Goal: Find specific page/section: Find specific page/section

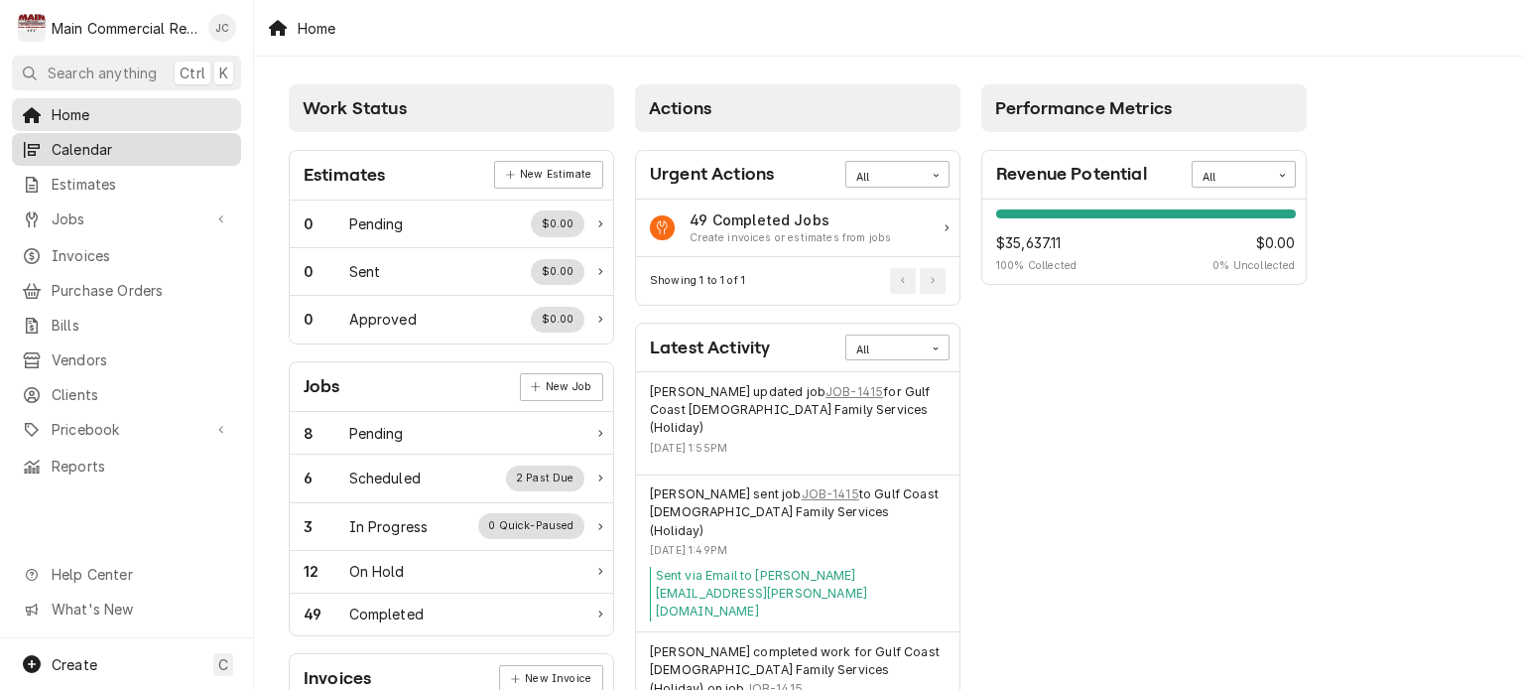
click at [71, 151] on span "Calendar" at bounding box center [142, 149] width 180 height 21
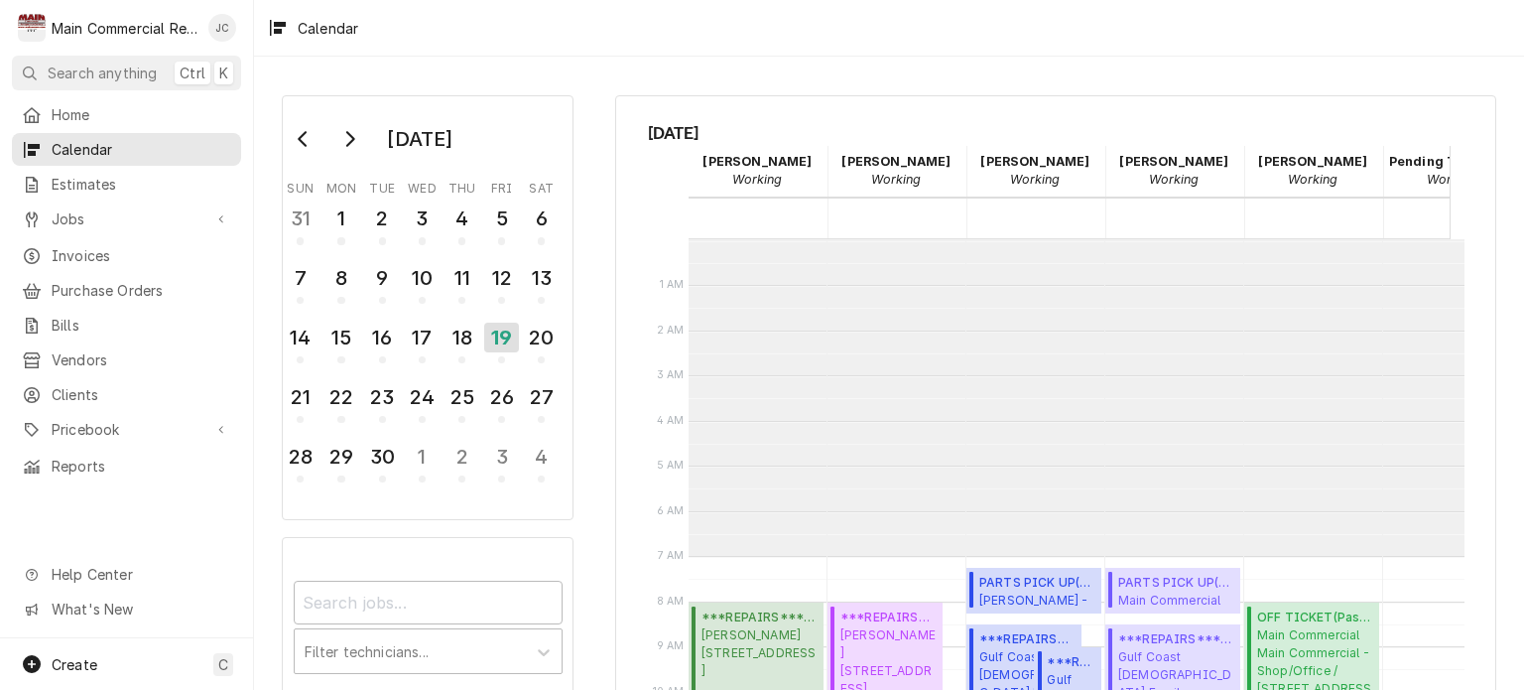
scroll to position [317, 0]
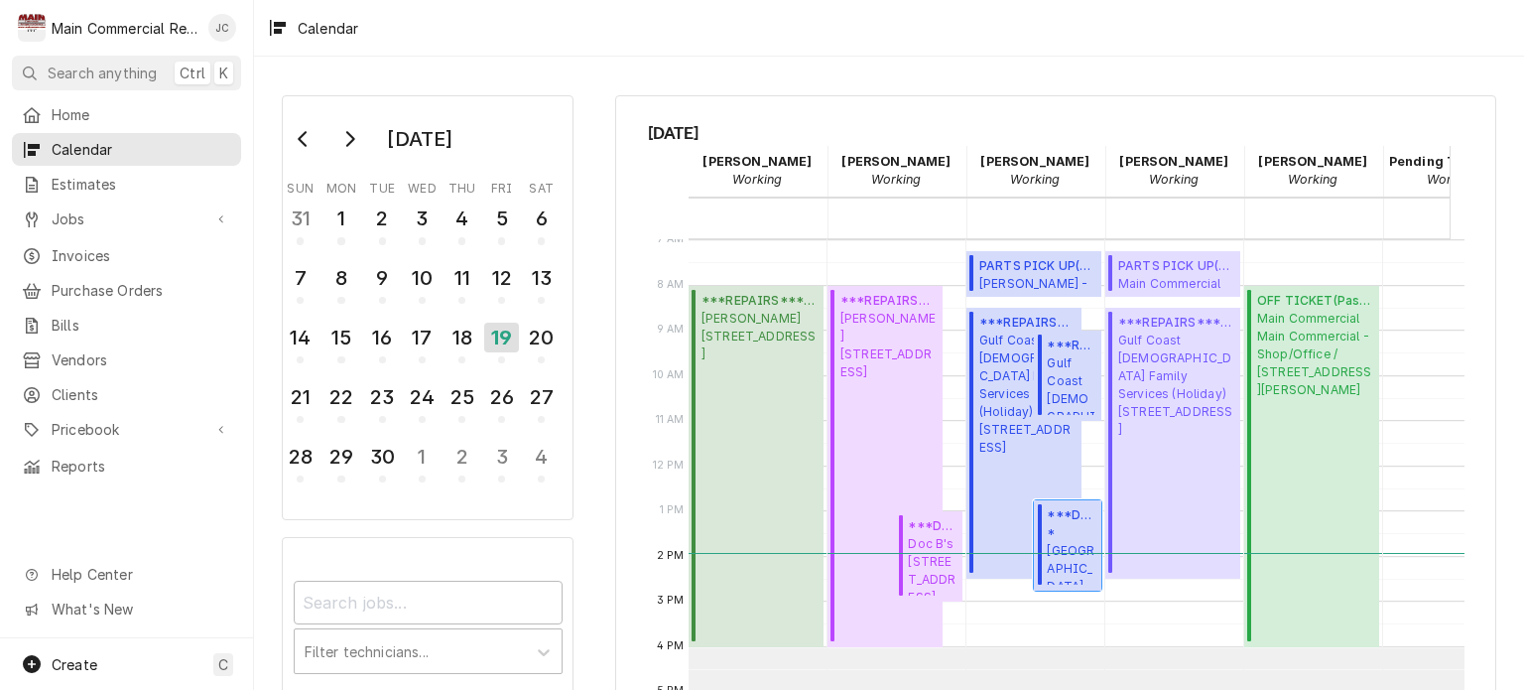
click at [1076, 524] on span "*Hernando County Public School *West Hernando Middle School / 14325 Ken Austin …" at bounding box center [1071, 554] width 49 height 61
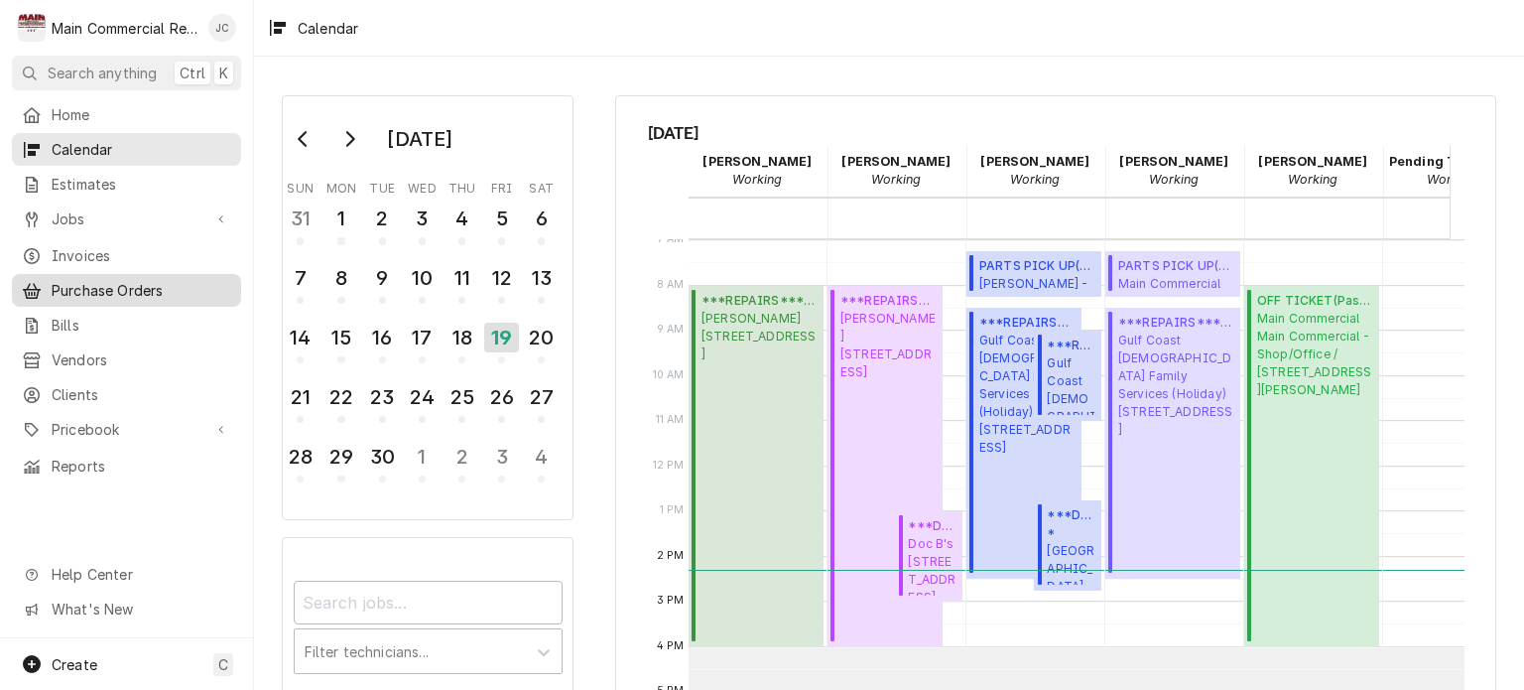
click at [97, 294] on link "Purchase Orders" at bounding box center [126, 290] width 229 height 33
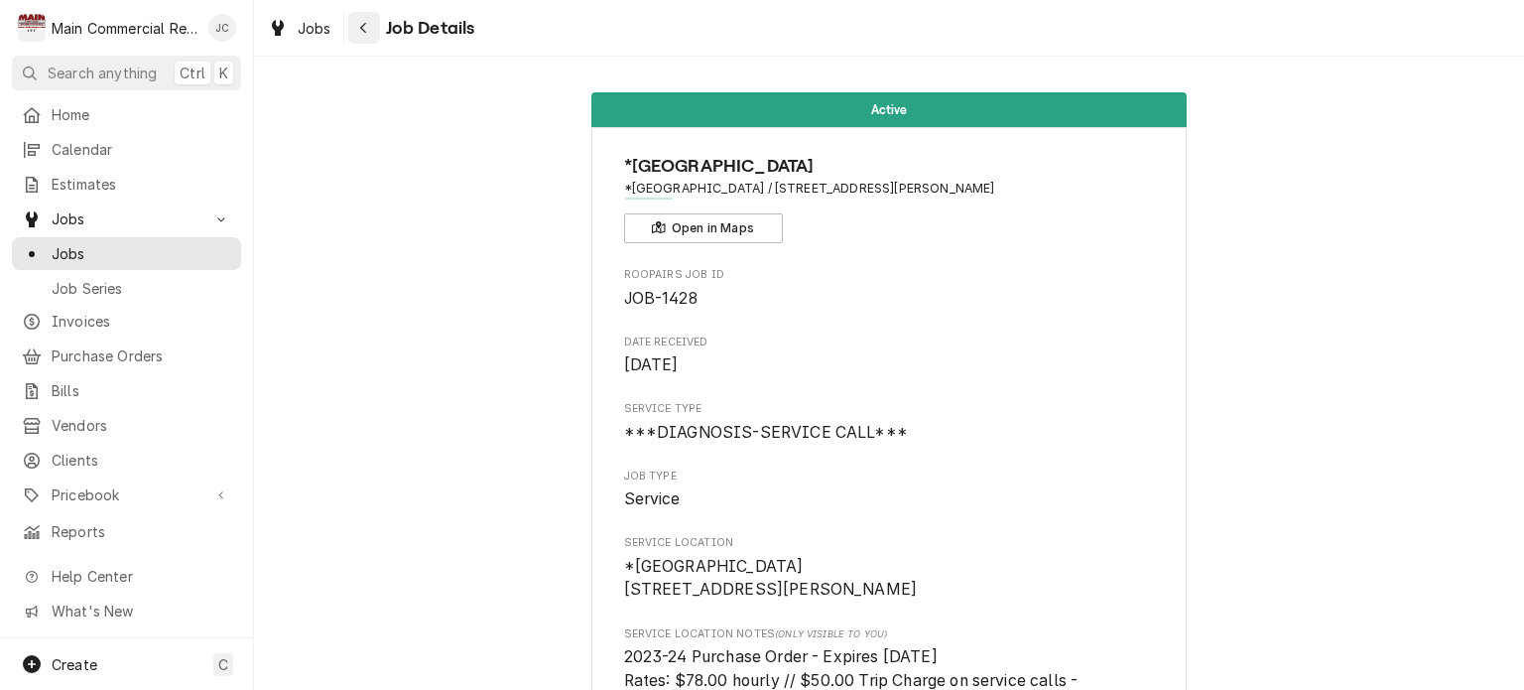
click at [365, 25] on icon "Navigate back" at bounding box center [363, 28] width 9 height 14
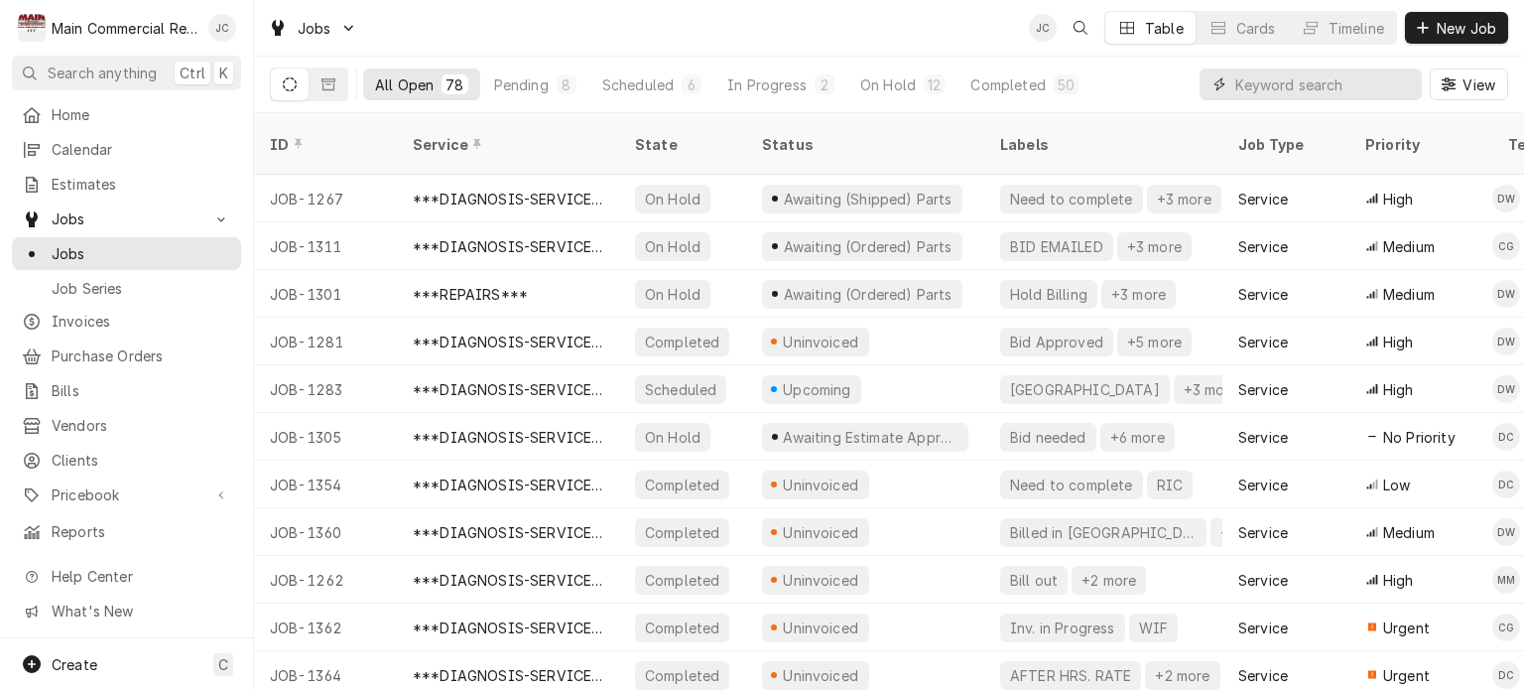
click at [1361, 84] on input "Dynamic Content Wrapper" at bounding box center [1324, 84] width 177 height 32
type input "j"
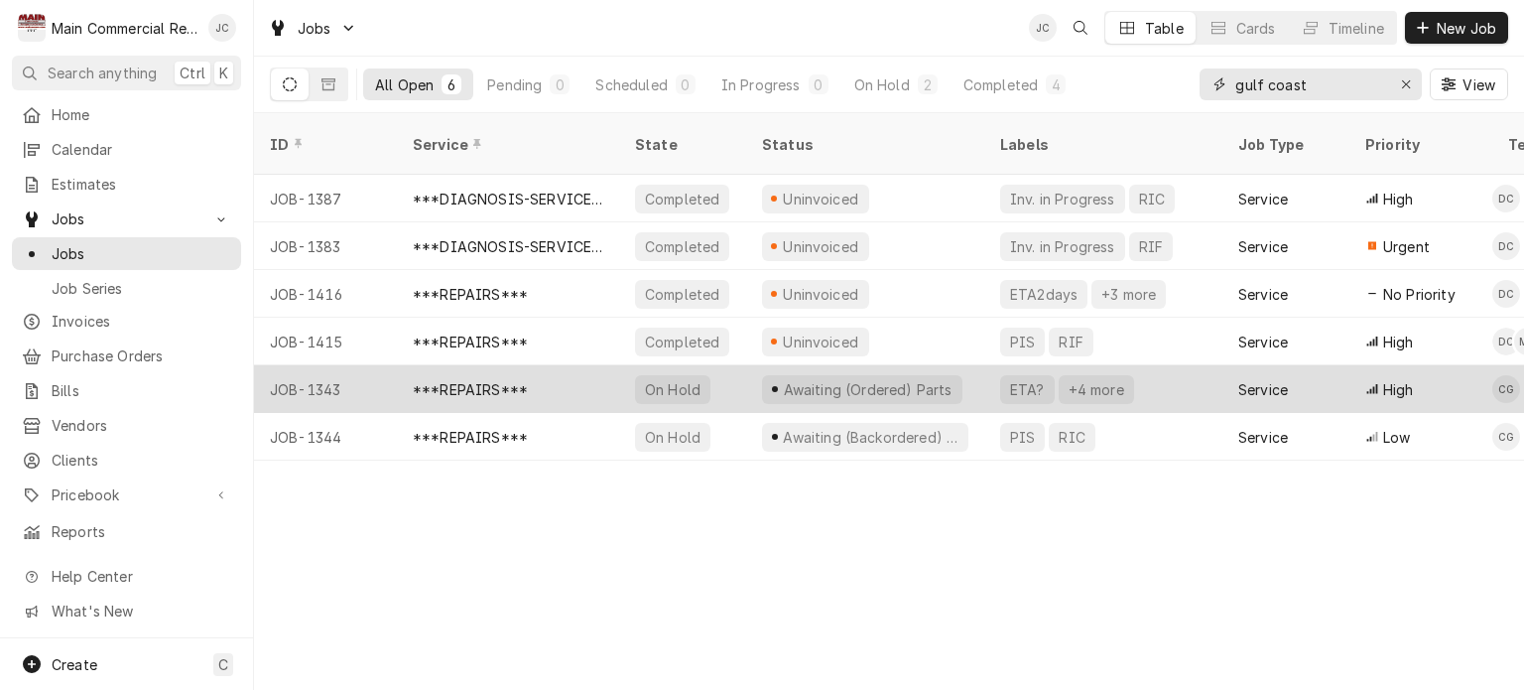
type input "gulf coast"
click at [591, 365] on div "***REPAIRS***" at bounding box center [508, 389] width 222 height 48
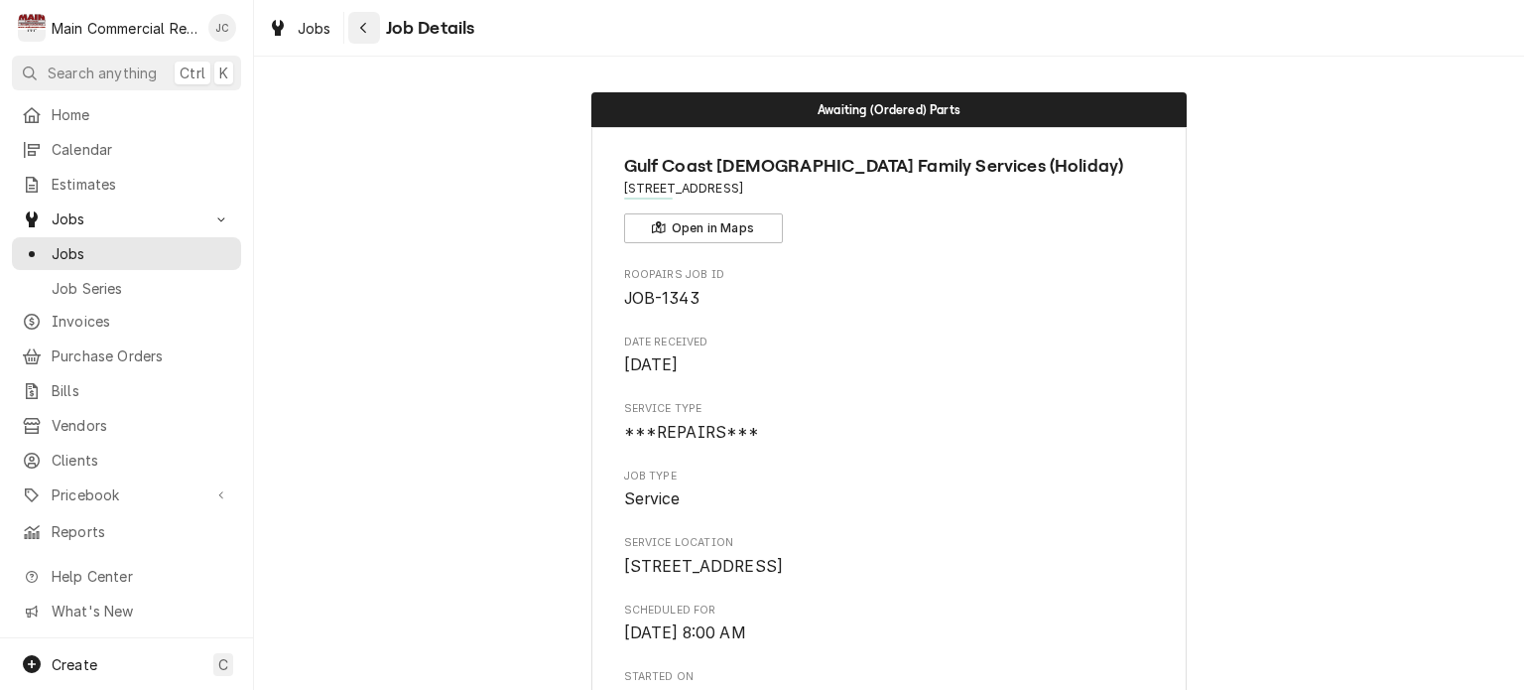
click at [362, 37] on div "Navigate back" at bounding box center [364, 28] width 20 height 20
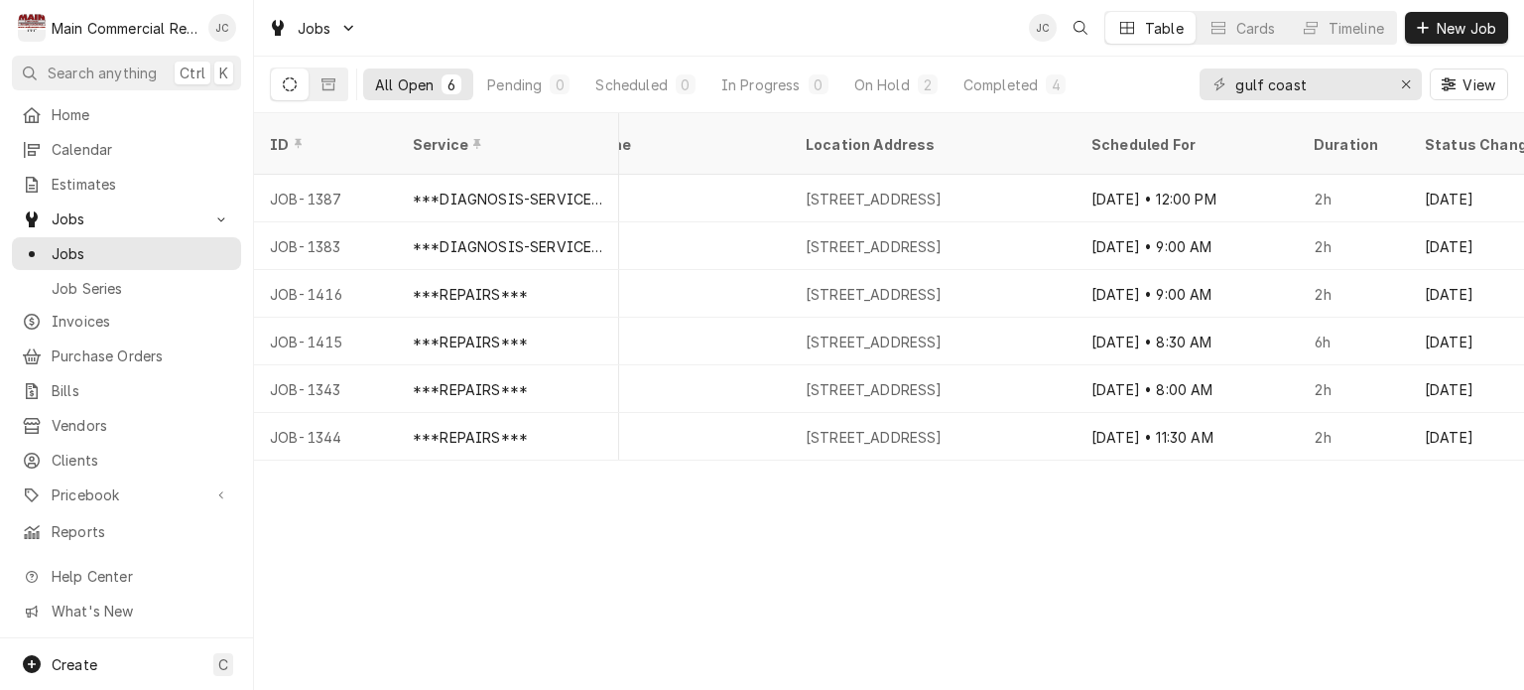
scroll to position [0, 1431]
click at [892, 92] on div "On Hold" at bounding box center [882, 84] width 56 height 21
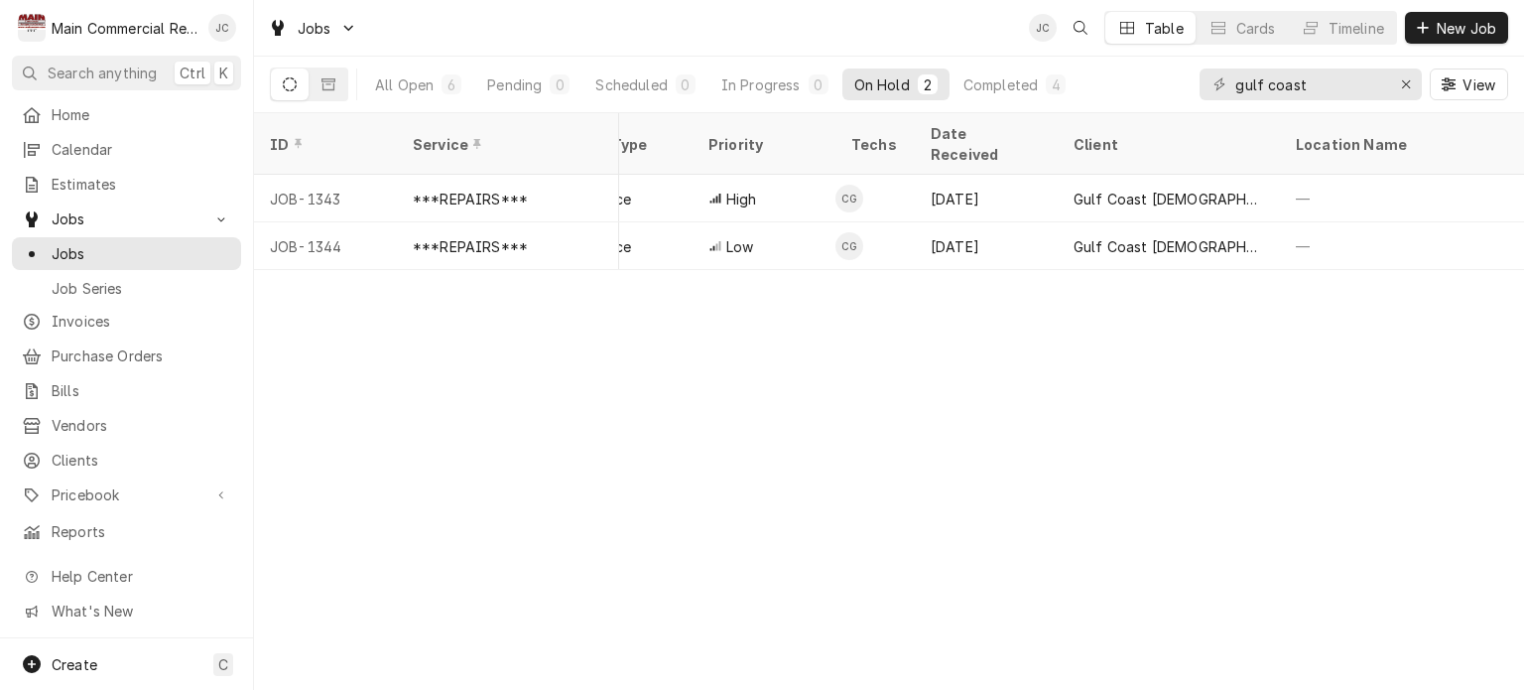
scroll to position [0, 0]
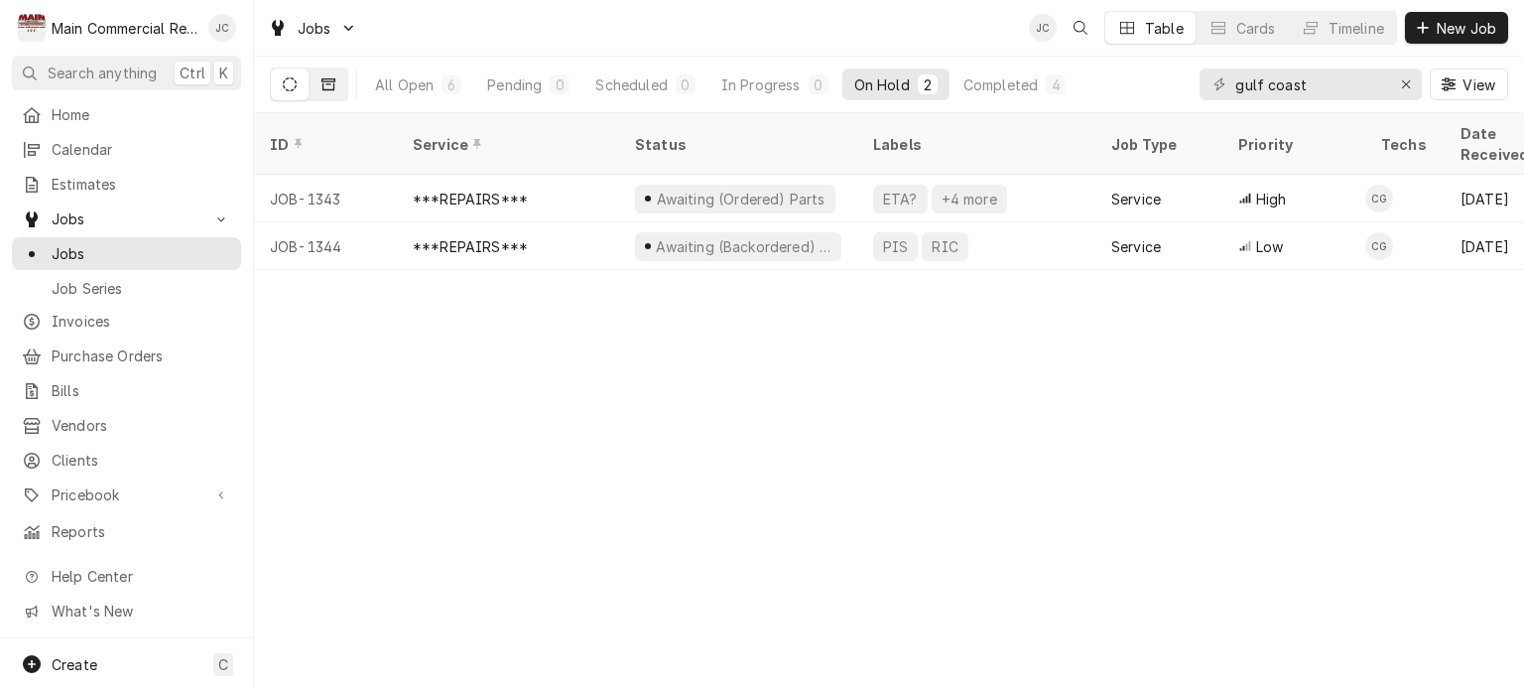
click at [328, 75] on button "Dynamic Content Wrapper" at bounding box center [329, 84] width 38 height 32
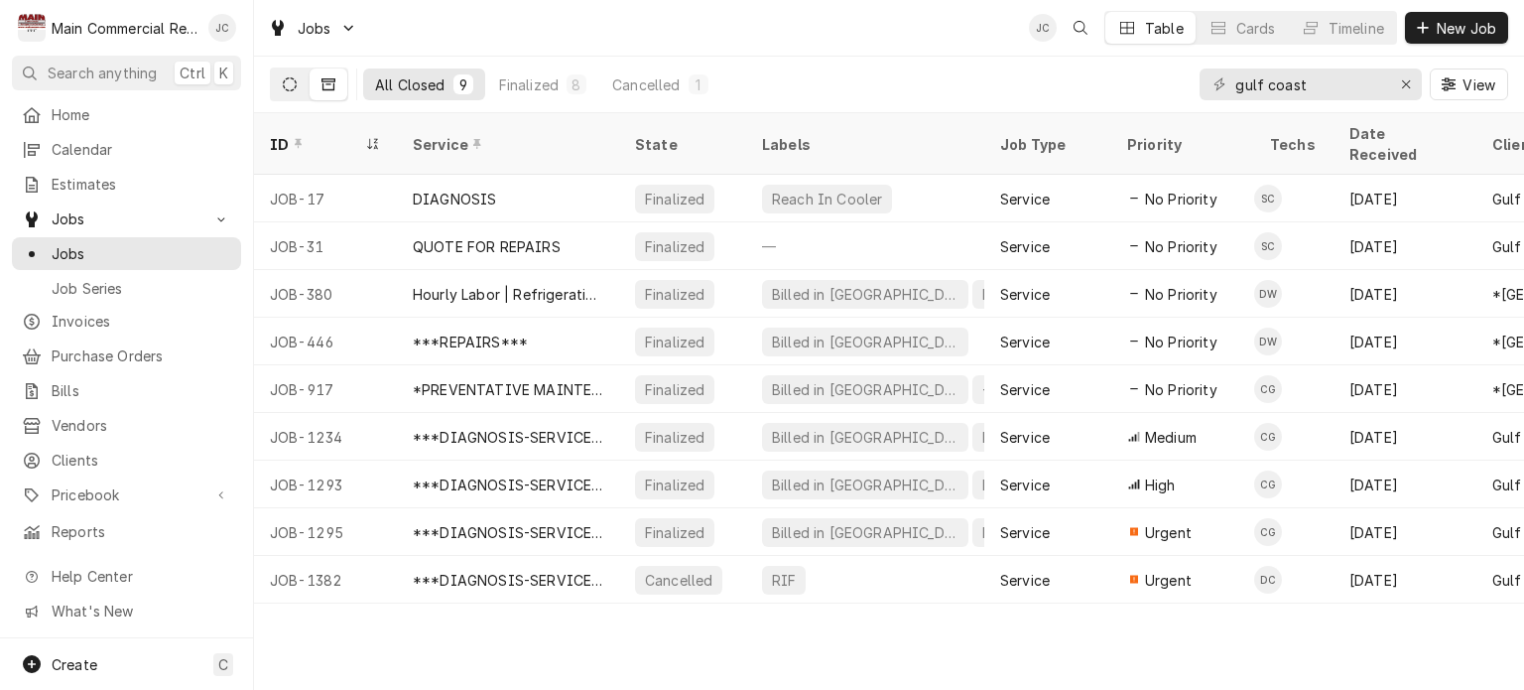
click at [275, 81] on button "Dynamic Content Wrapper" at bounding box center [290, 84] width 38 height 32
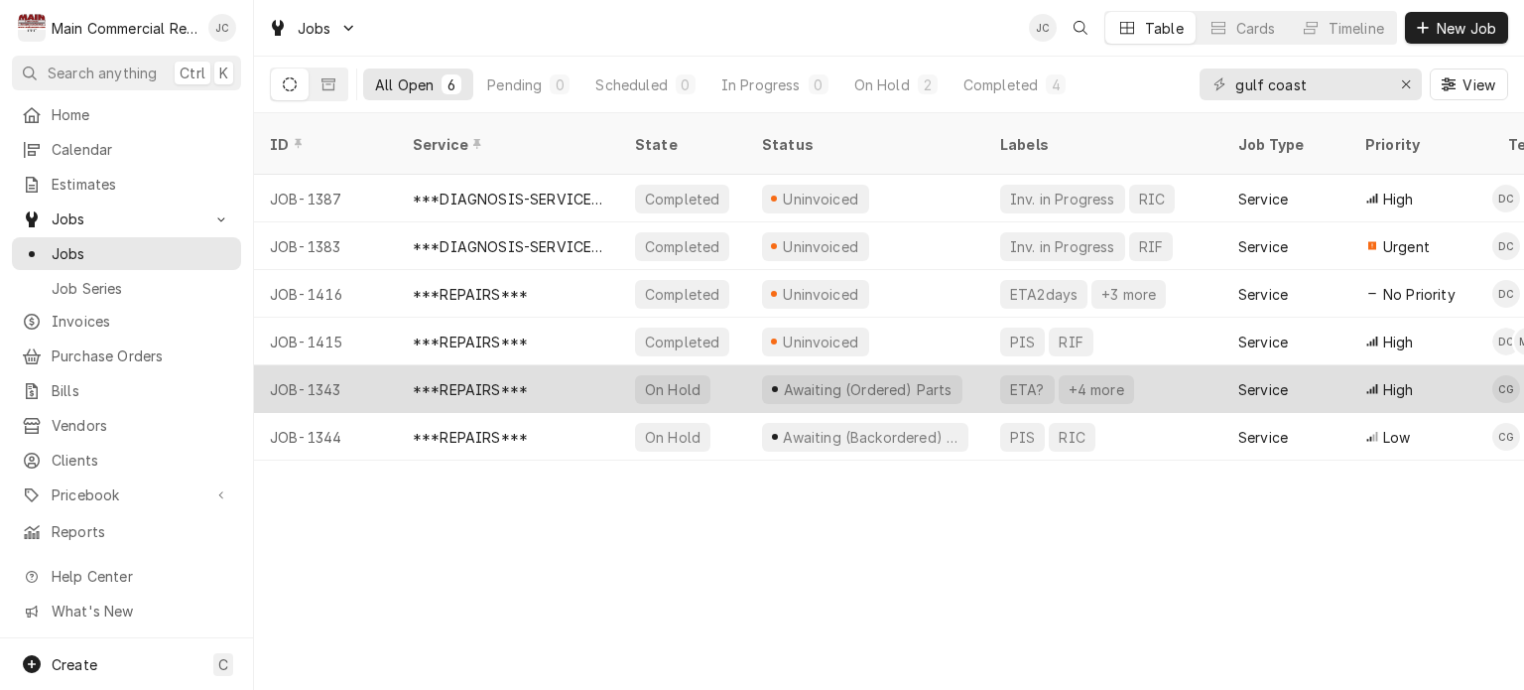
click at [540, 365] on div "***REPAIRS***" at bounding box center [508, 389] width 222 height 48
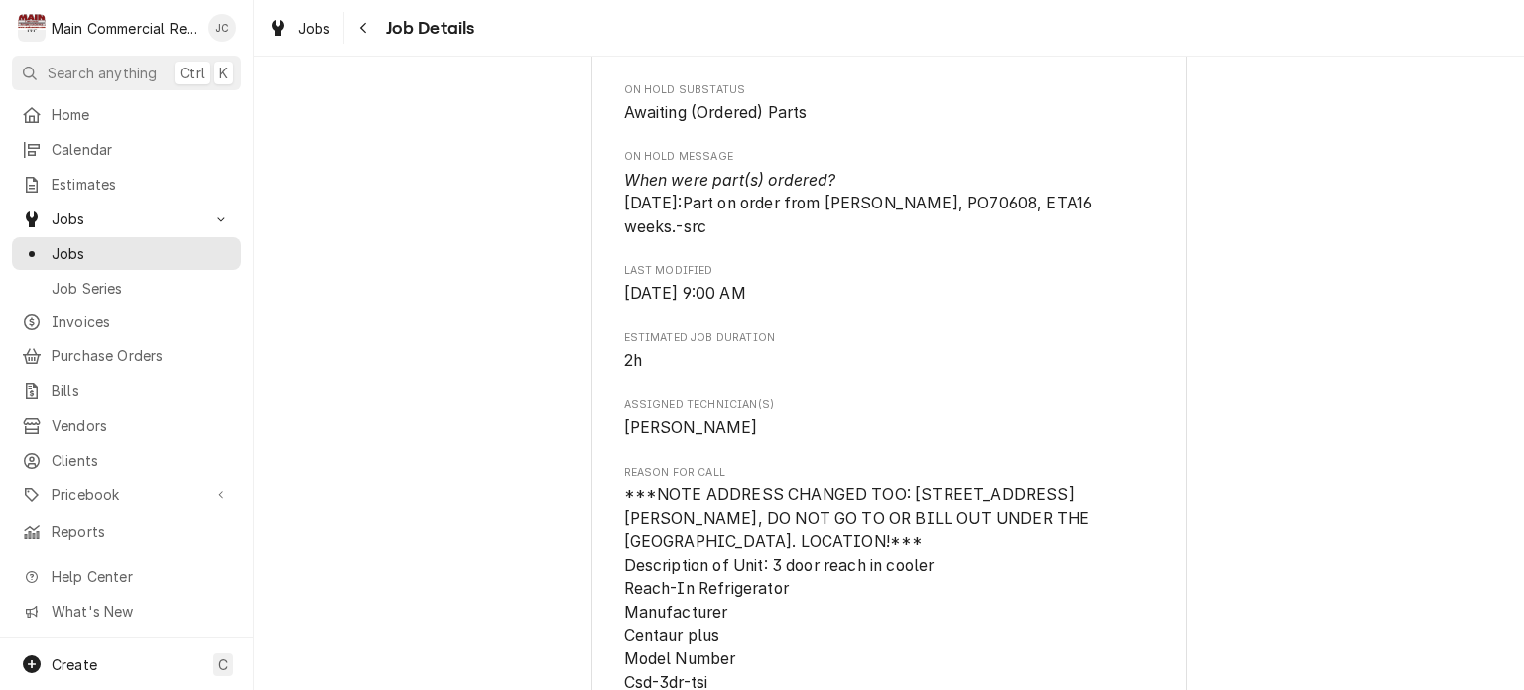
scroll to position [729, 0]
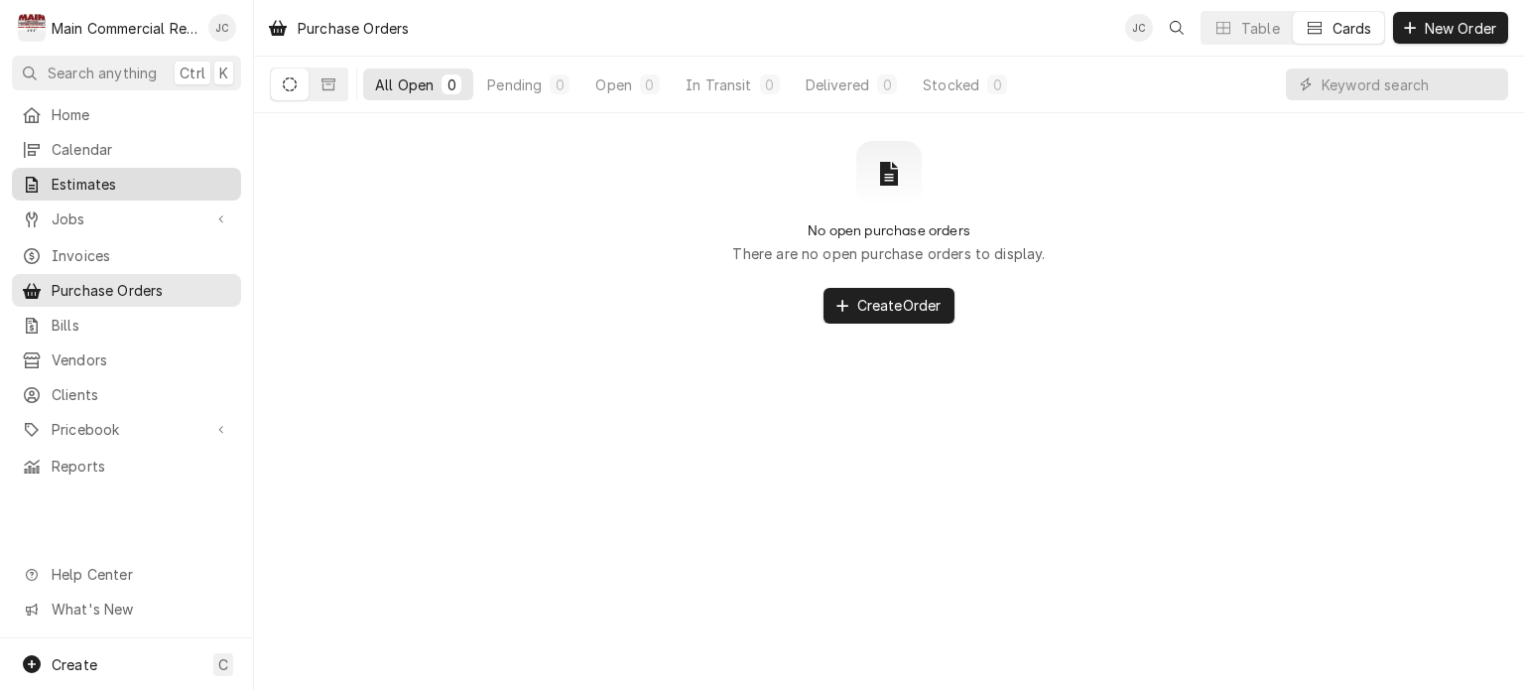
click at [76, 180] on span "Estimates" at bounding box center [142, 184] width 180 height 21
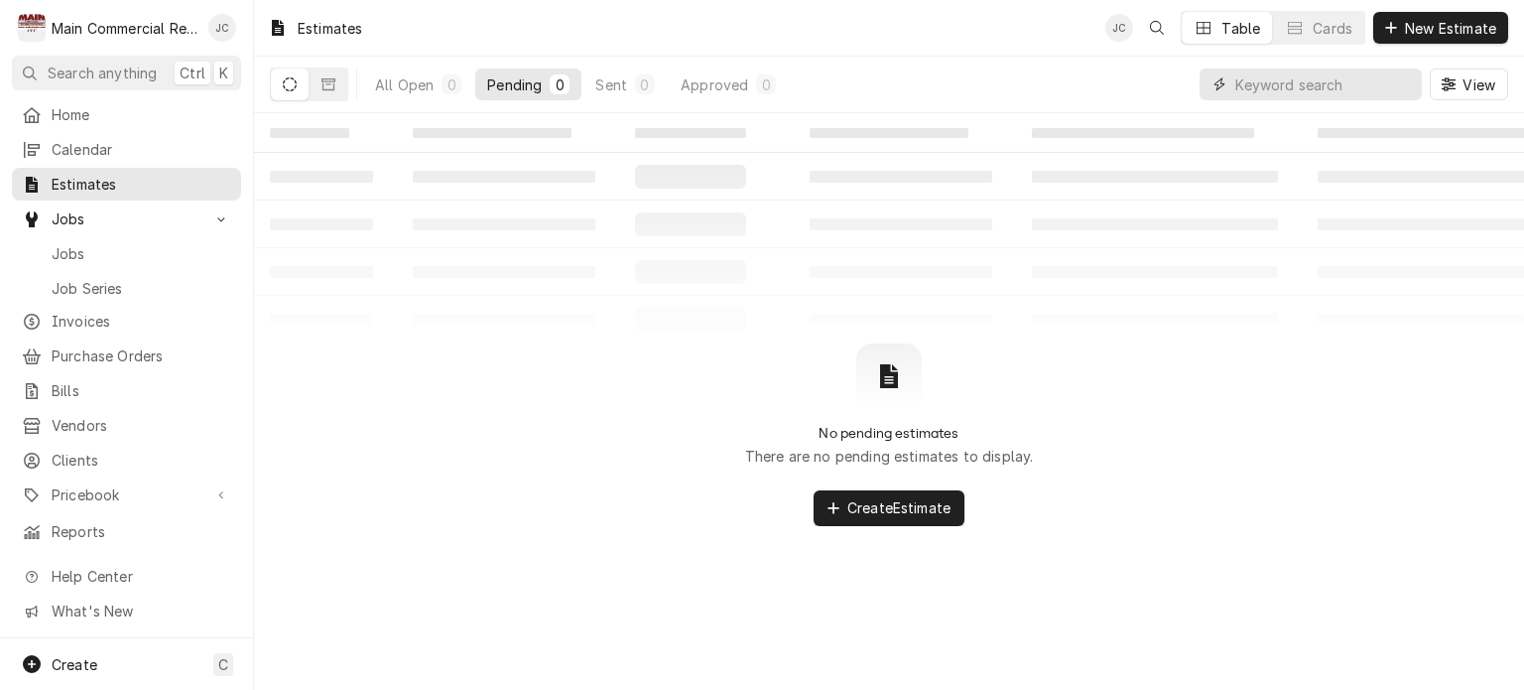
click at [1338, 91] on input "Dynamic Content Wrapper" at bounding box center [1324, 84] width 177 height 32
type input "1378"
click at [1401, 89] on icon "Erase input" at bounding box center [1406, 84] width 11 height 14
click at [85, 224] on link "Jobs" at bounding box center [126, 218] width 229 height 33
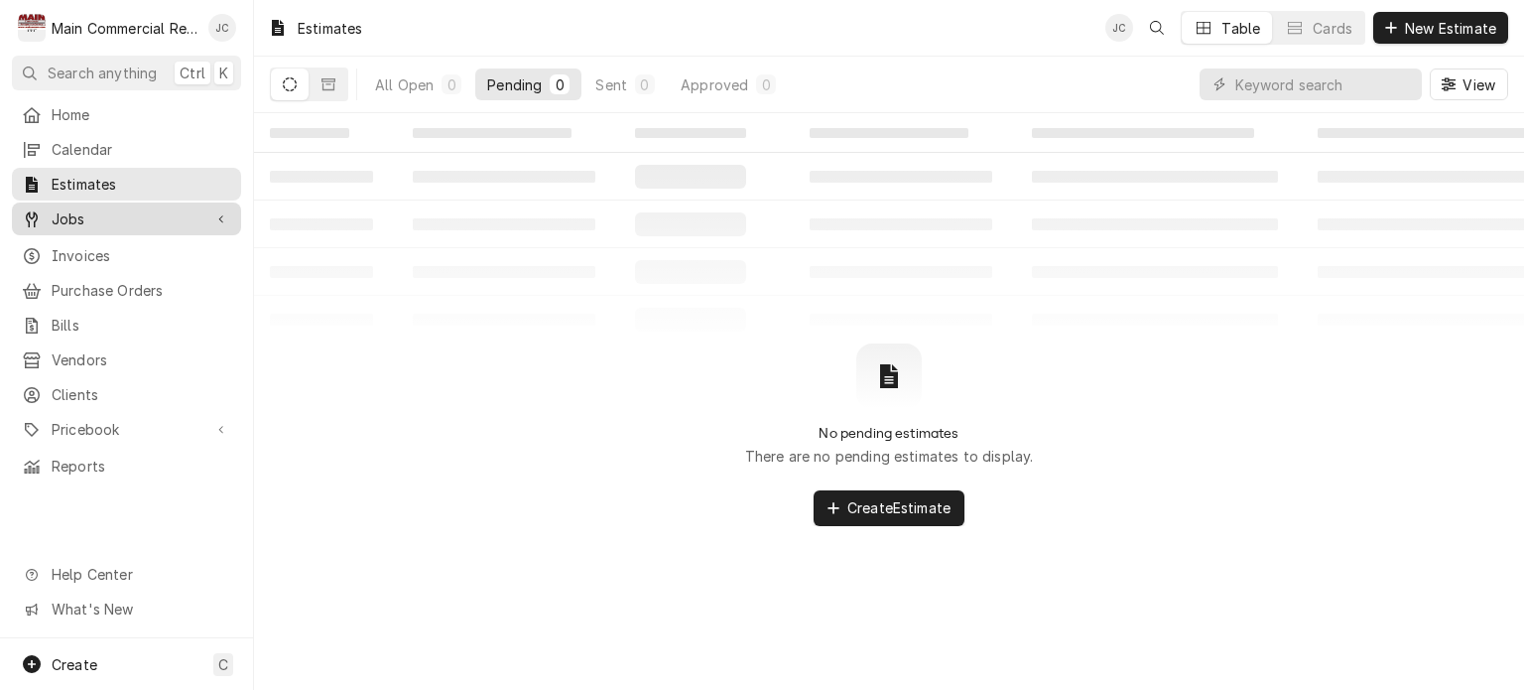
click at [92, 216] on span "Jobs" at bounding box center [127, 218] width 150 height 21
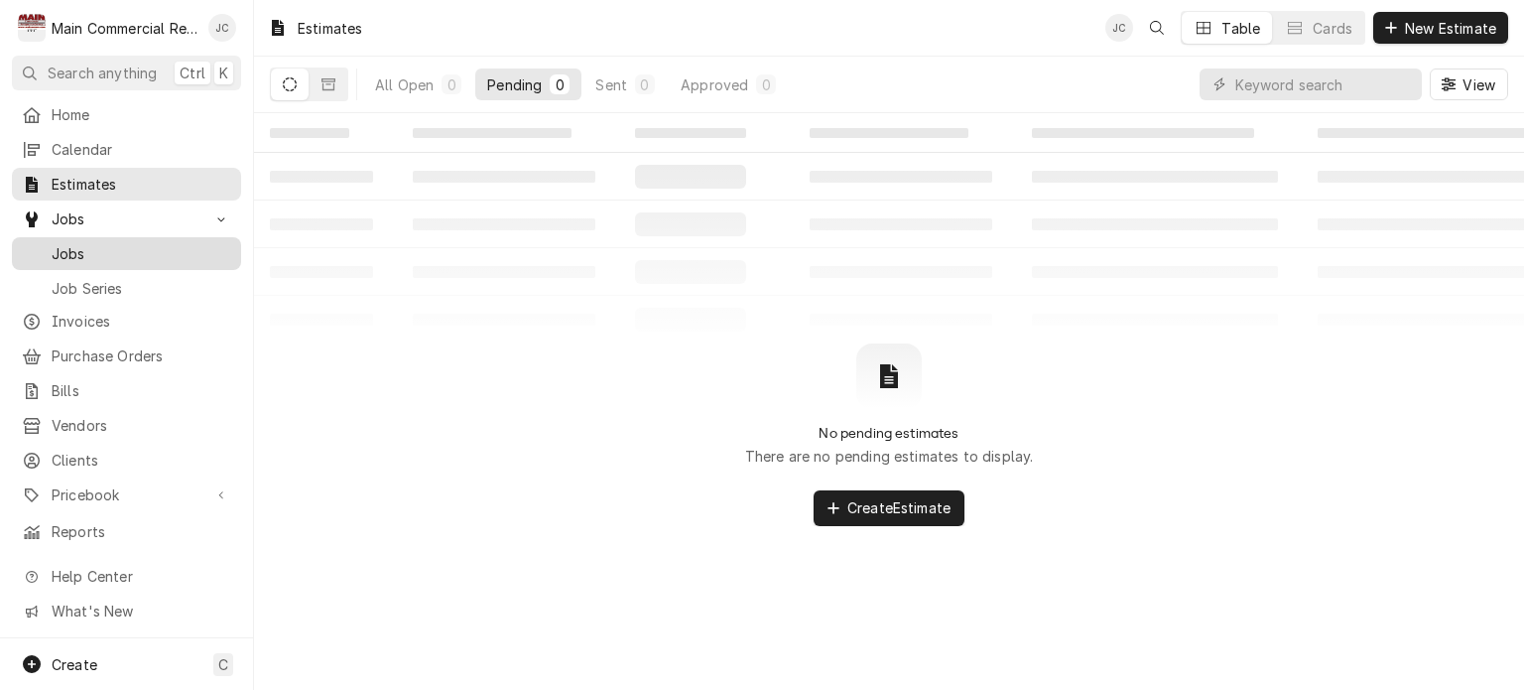
click at [78, 258] on link "Jobs" at bounding box center [126, 253] width 229 height 33
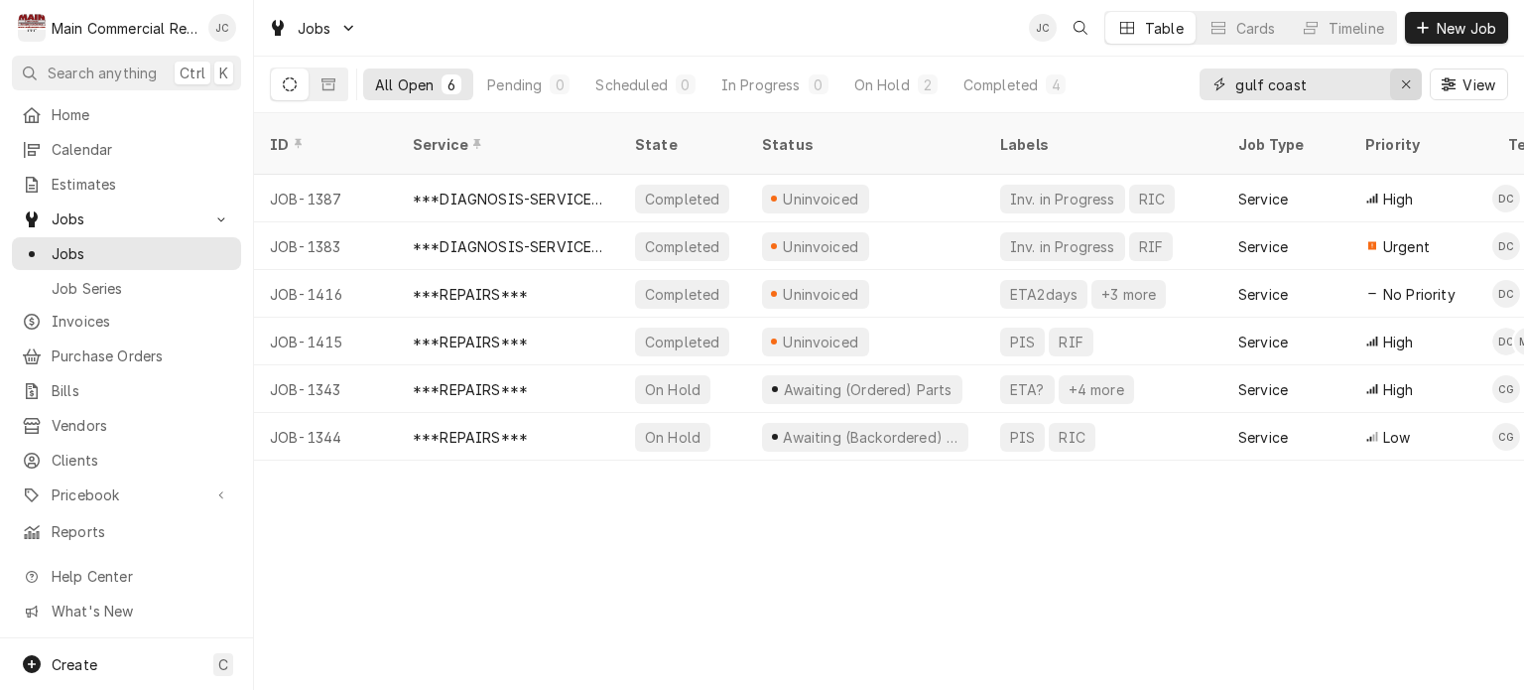
click at [1396, 87] on div "Erase input" at bounding box center [1406, 84] width 20 height 20
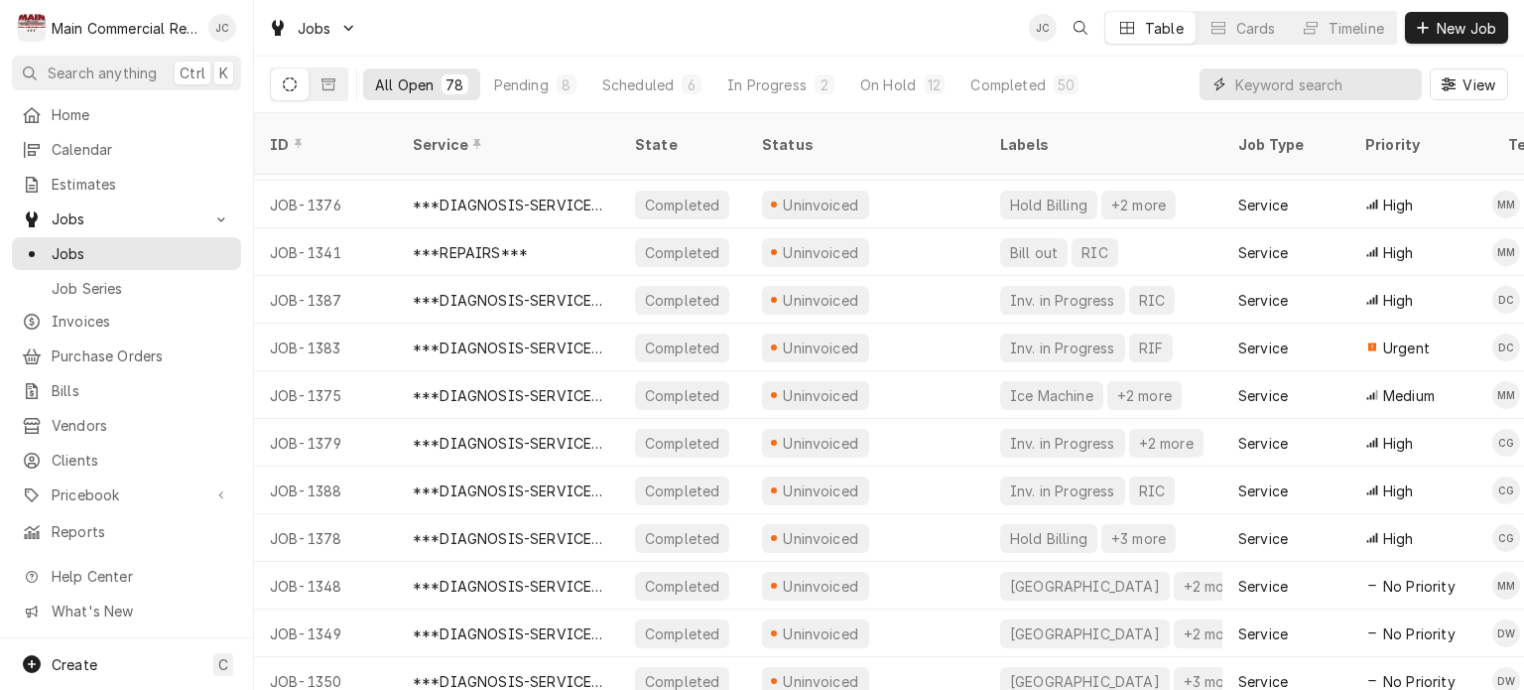
scroll to position [711, 0]
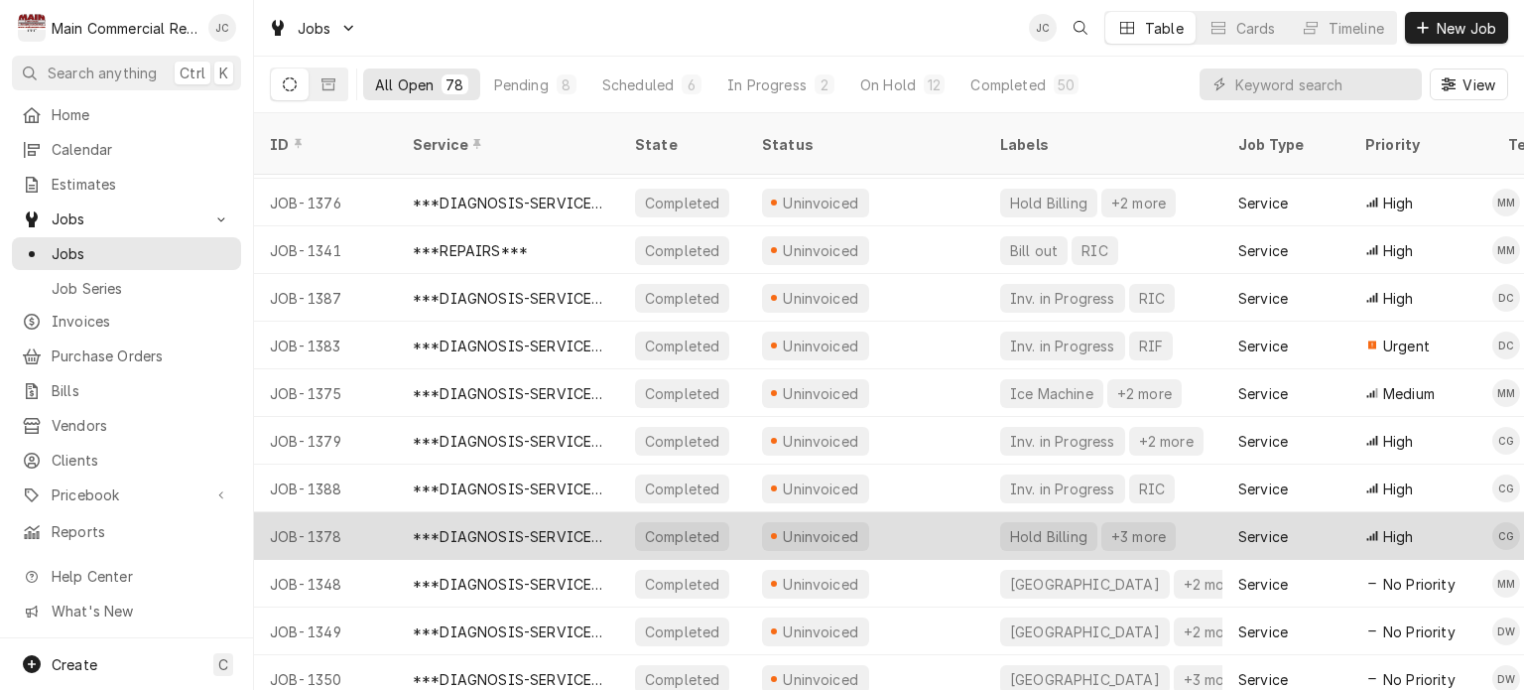
click at [501, 526] on div "***DIAGNOSIS-SERVICE CALL***" at bounding box center [508, 536] width 191 height 21
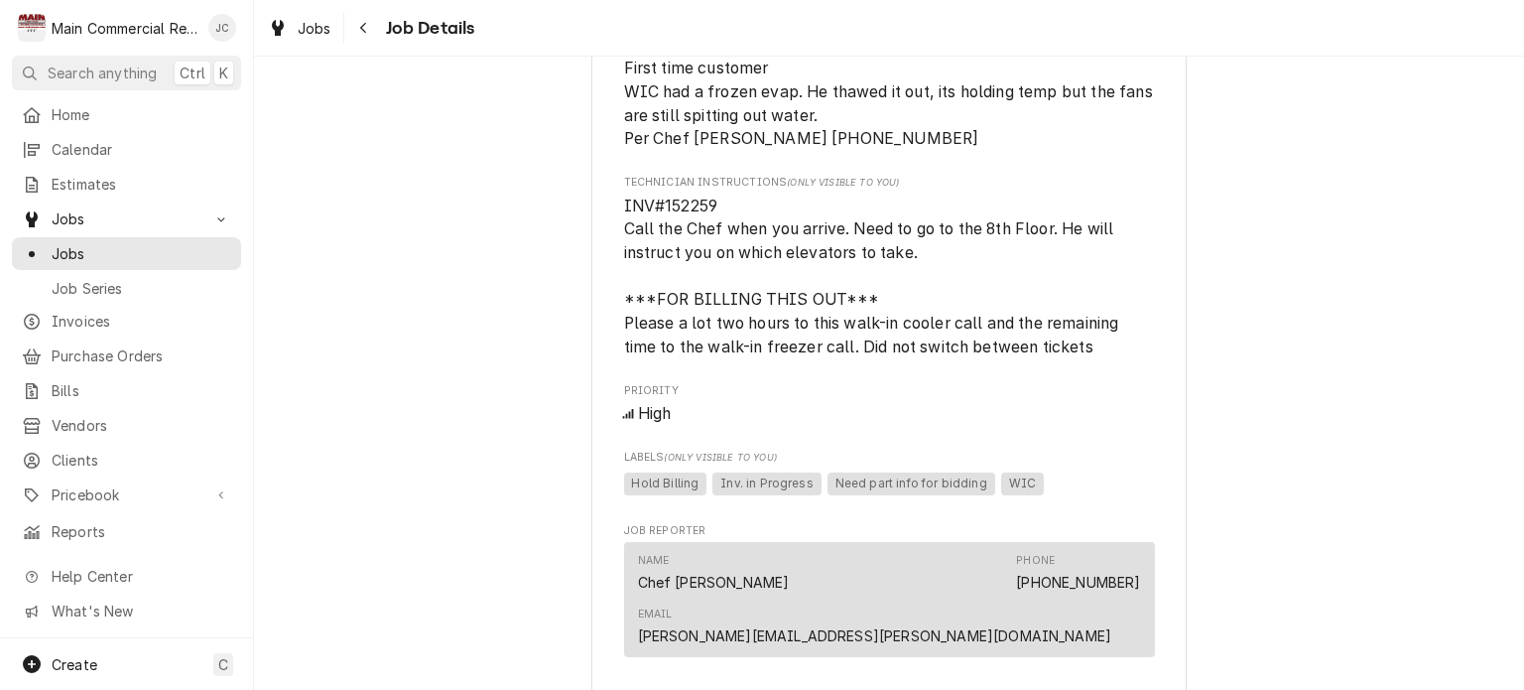
scroll to position [1080, 0]
click at [511, 435] on div "Completed and Uninvoiced The Centre Club The Centre Club / [STREET_ADDRESS] Ope…" at bounding box center [889, 204] width 1270 height 2413
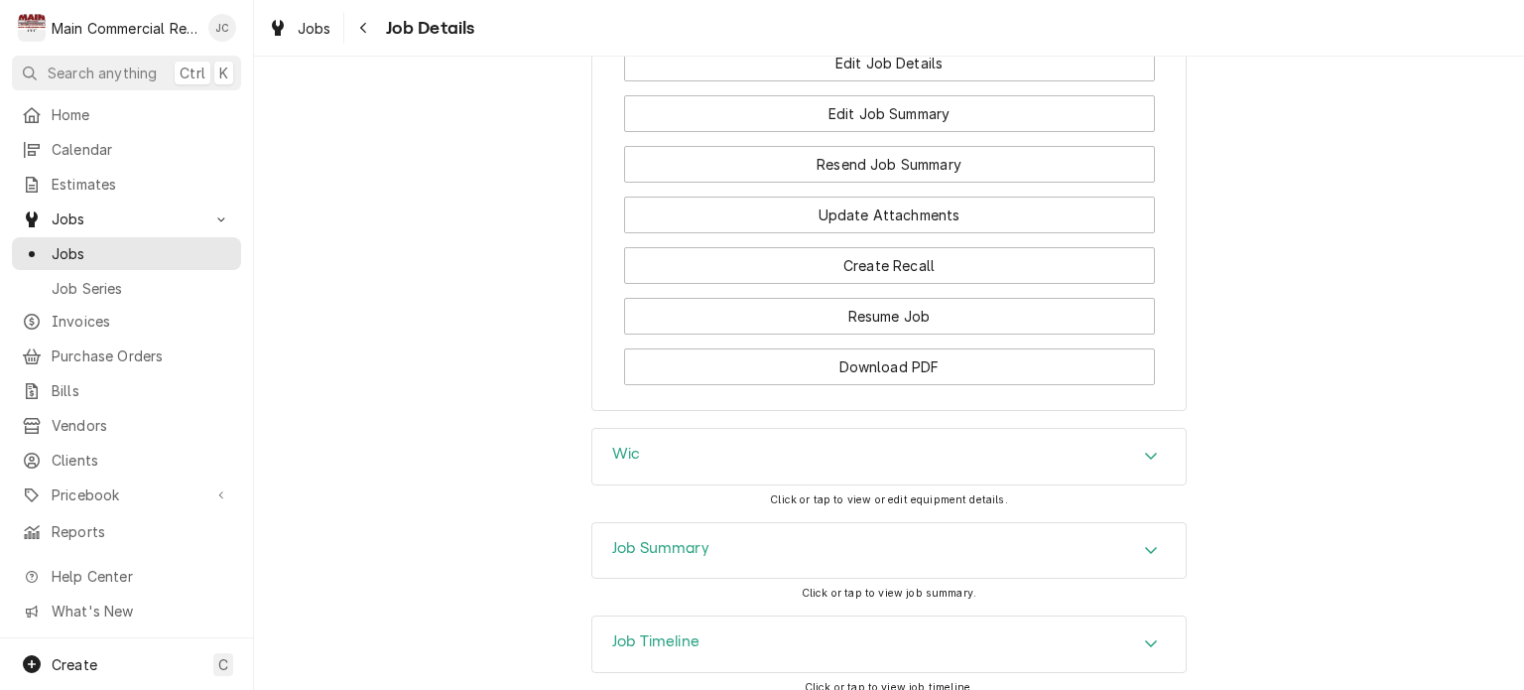
scroll to position [2092, 0]
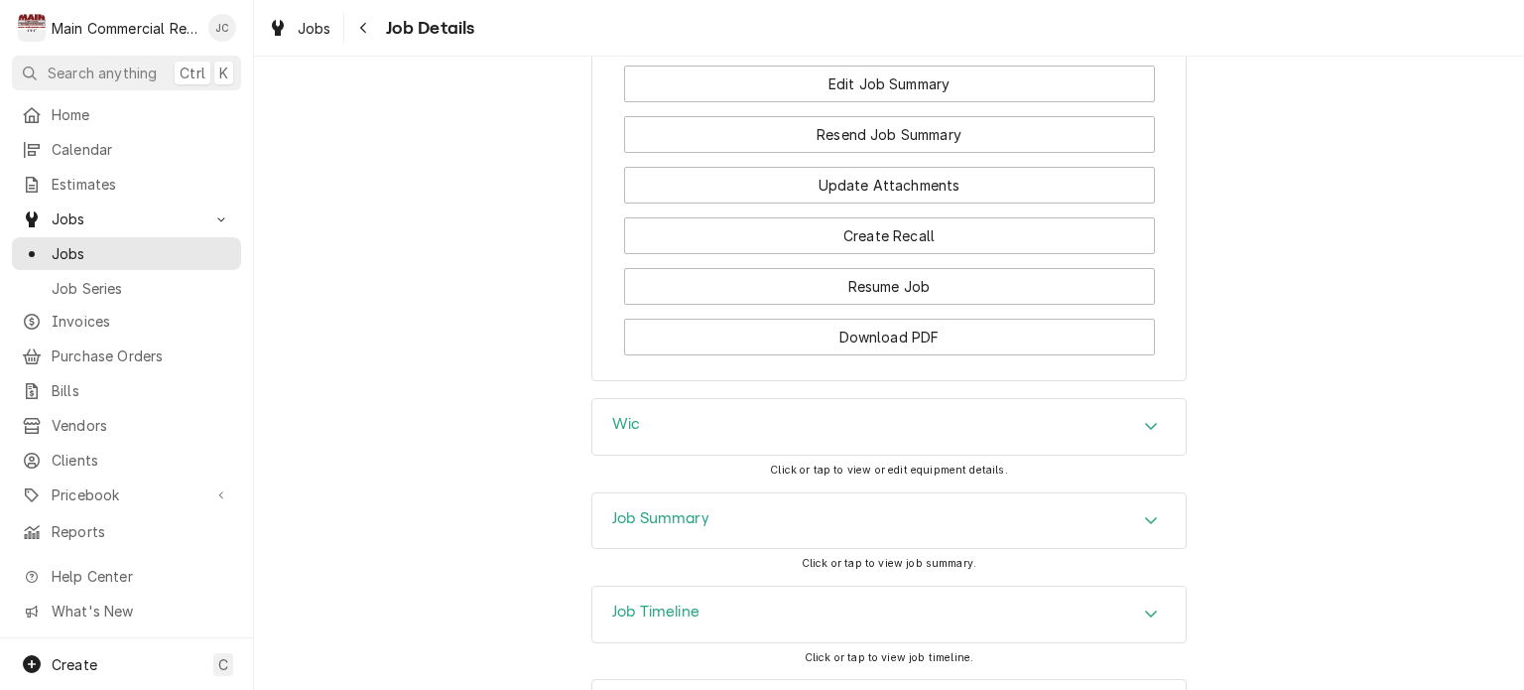
click at [707, 493] on div "Job Summary" at bounding box center [888, 521] width 593 height 56
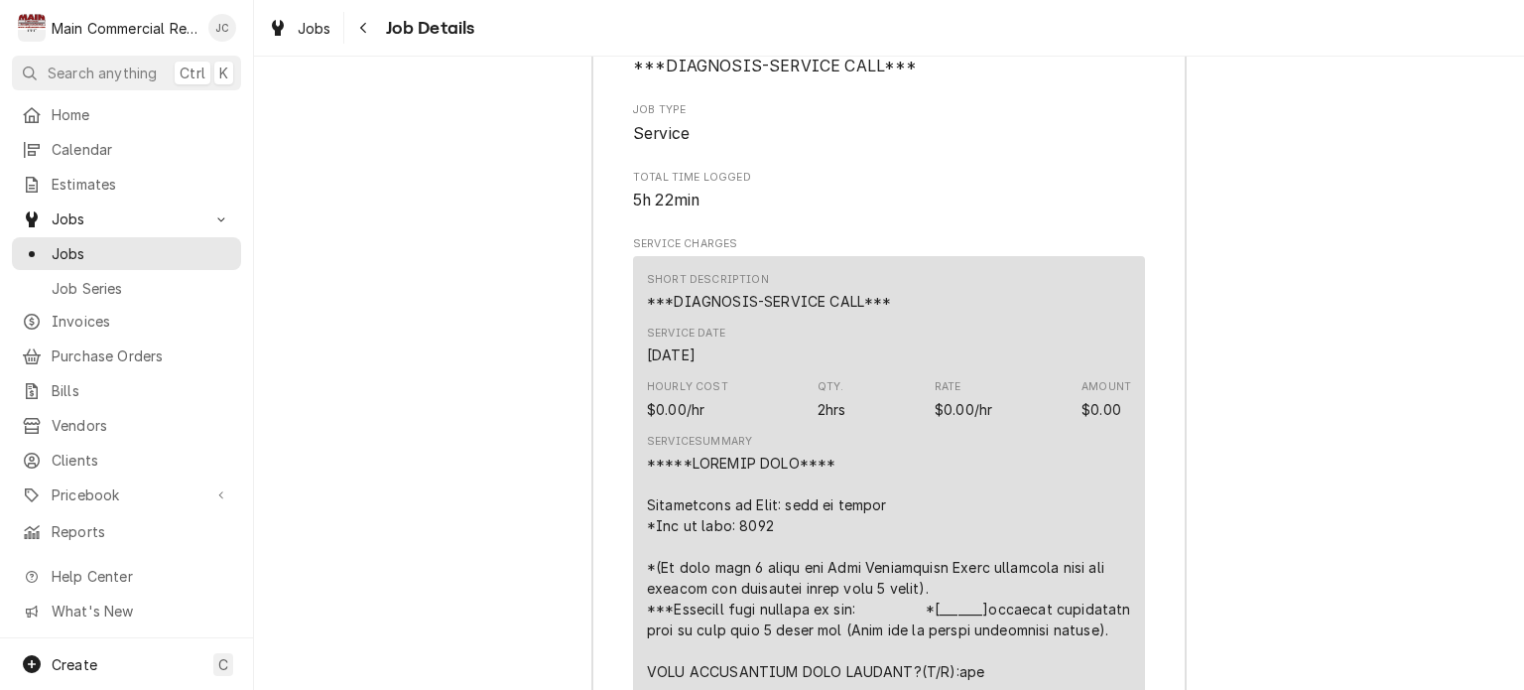
scroll to position [2694, 0]
